Goal: Find specific page/section

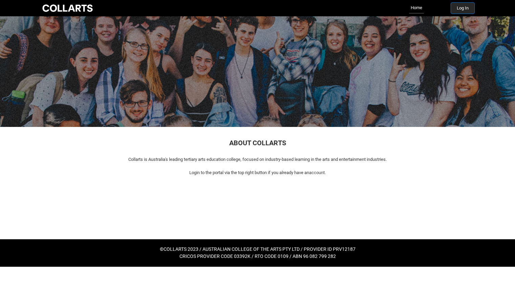
click at [474, 8] on button "Log In" at bounding box center [462, 8] width 23 height 11
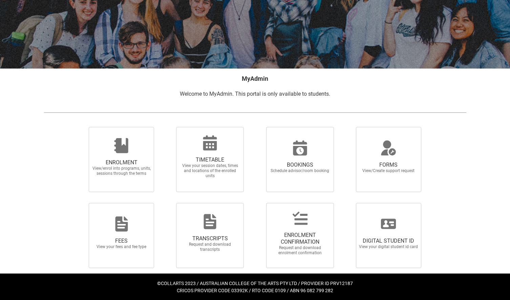
scroll to position [68, 0]
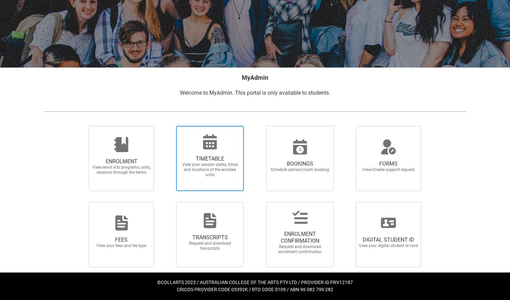
click at [195, 166] on span "View your session dates, times and locations of the enrolled units" at bounding box center [210, 169] width 60 height 15
click at [168, 126] on input "TIMETABLE View your session dates, times and locations of the enrolled units" at bounding box center [167, 125] width 0 height 0
radio input "true"
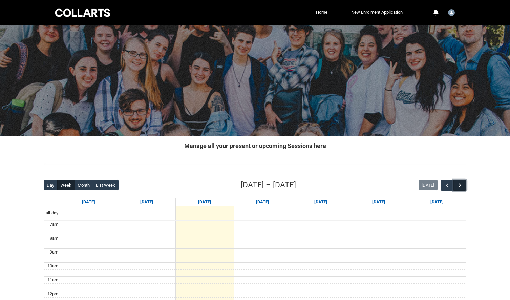
click at [456, 185] on button "button" at bounding box center [460, 184] width 13 height 11
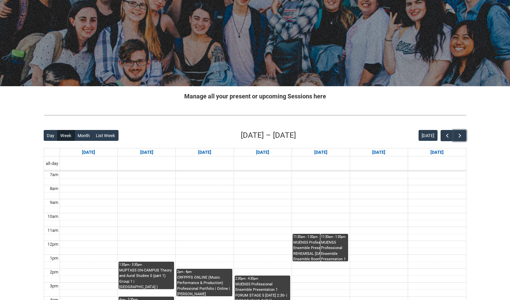
scroll to position [136, 0]
